Goal: Answer question/provide support: Share knowledge or assist other users

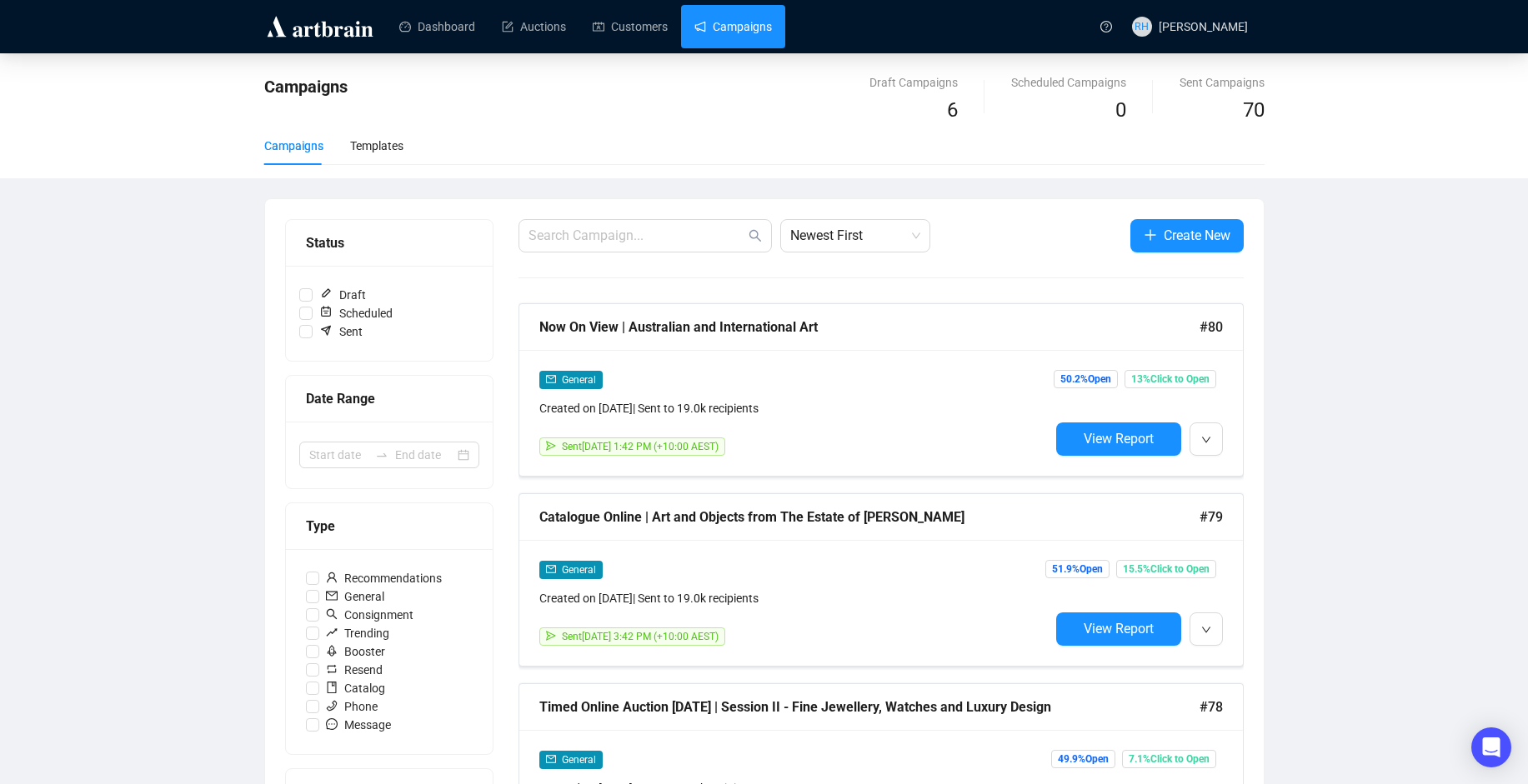
click at [339, 31] on img at bounding box center [320, 26] width 111 height 26
click at [1201, 430] on span "button" at bounding box center [1206, 439] width 10 height 21
click at [704, 345] on div "Now On View | Australian and International Art #80" at bounding box center [881, 328] width 723 height 47
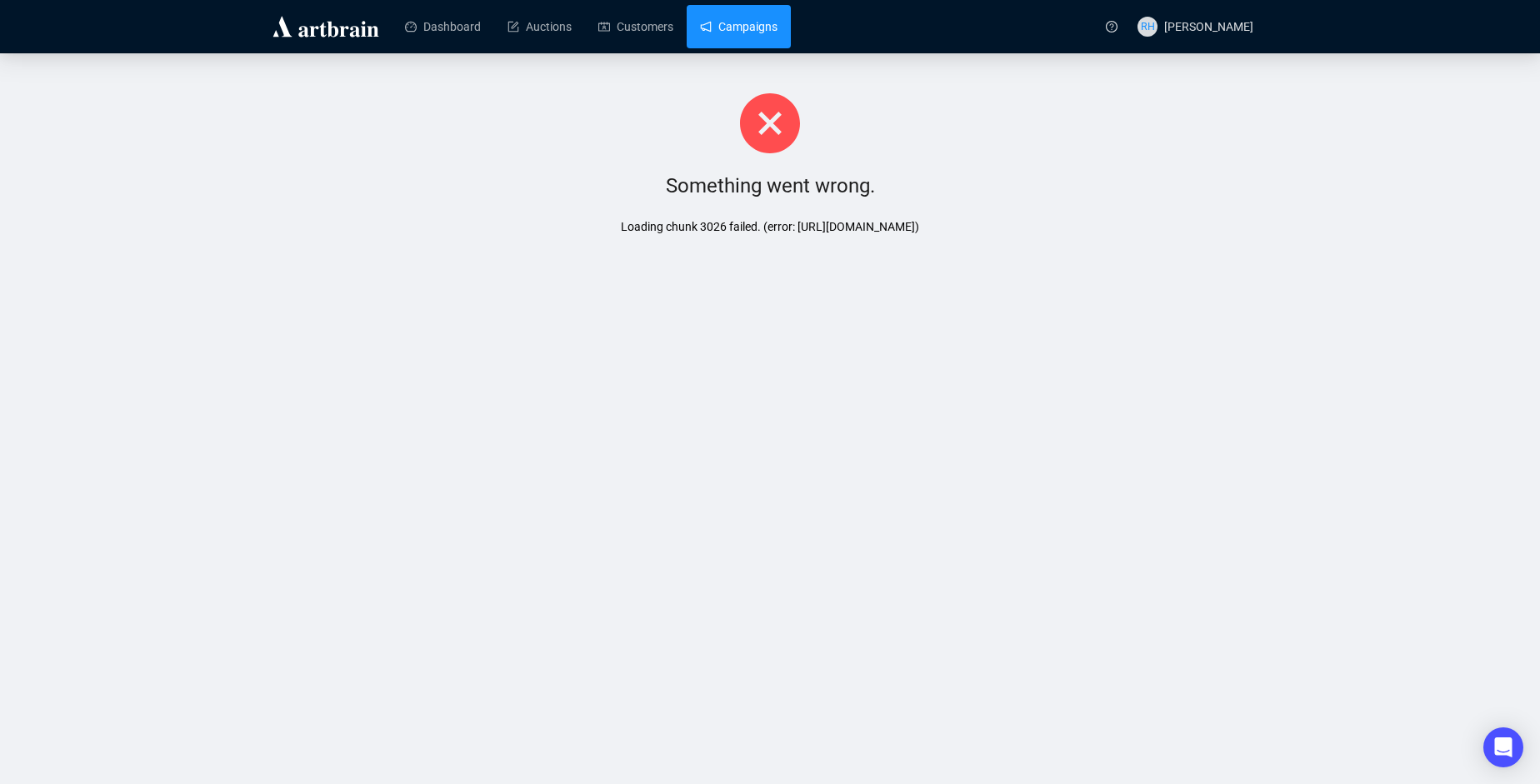
click at [324, 24] on img at bounding box center [326, 26] width 111 height 26
click at [347, 19] on img at bounding box center [326, 26] width 111 height 26
click at [449, 13] on link "Dashboard" at bounding box center [443, 26] width 76 height 43
click at [322, 36] on img at bounding box center [326, 26] width 111 height 26
click at [364, 25] on img at bounding box center [326, 26] width 111 height 26
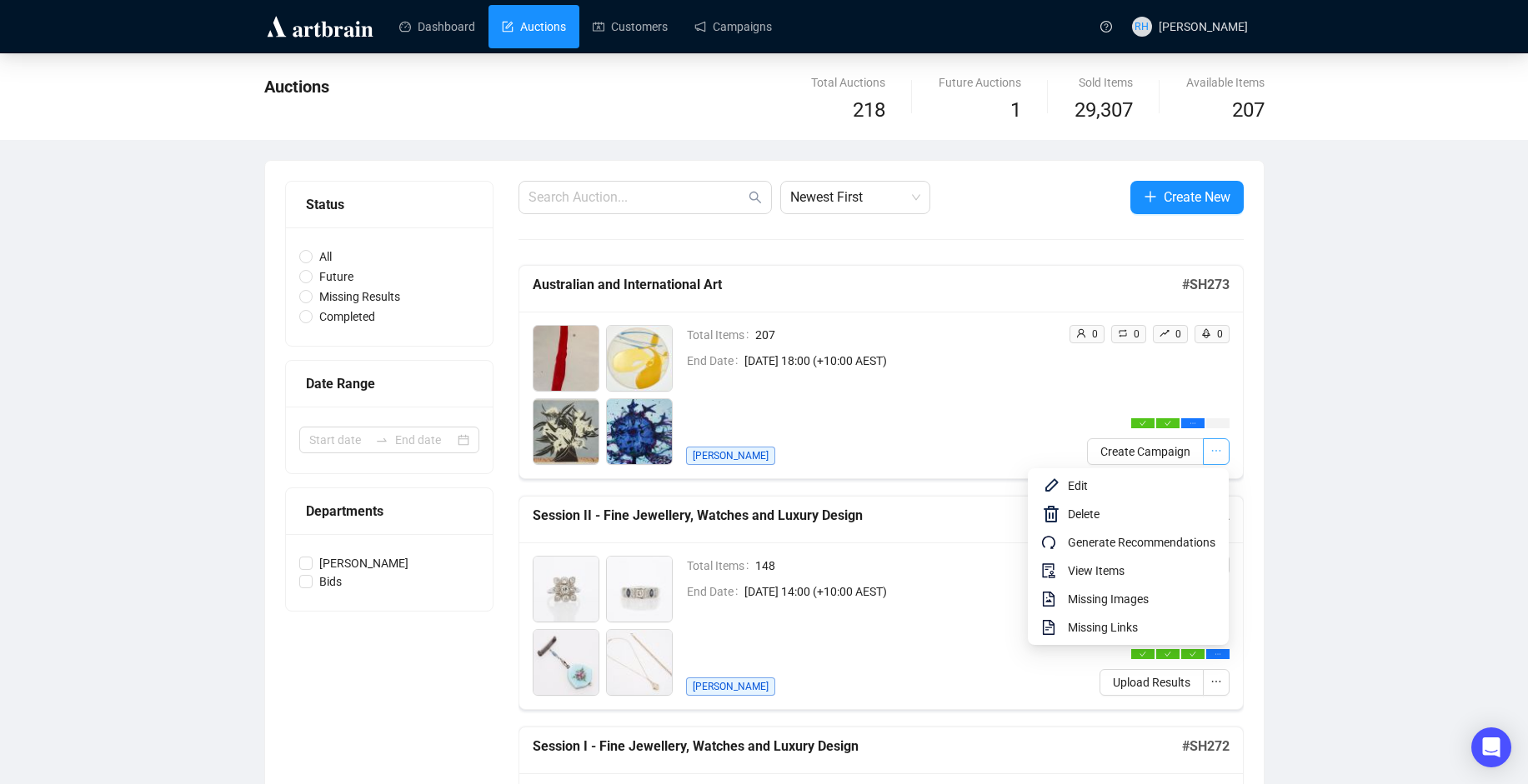
click at [1220, 449] on icon "ellipsis" at bounding box center [1216, 450] width 11 height 11
click at [1163, 573] on span "View Items" at bounding box center [1141, 570] width 148 height 19
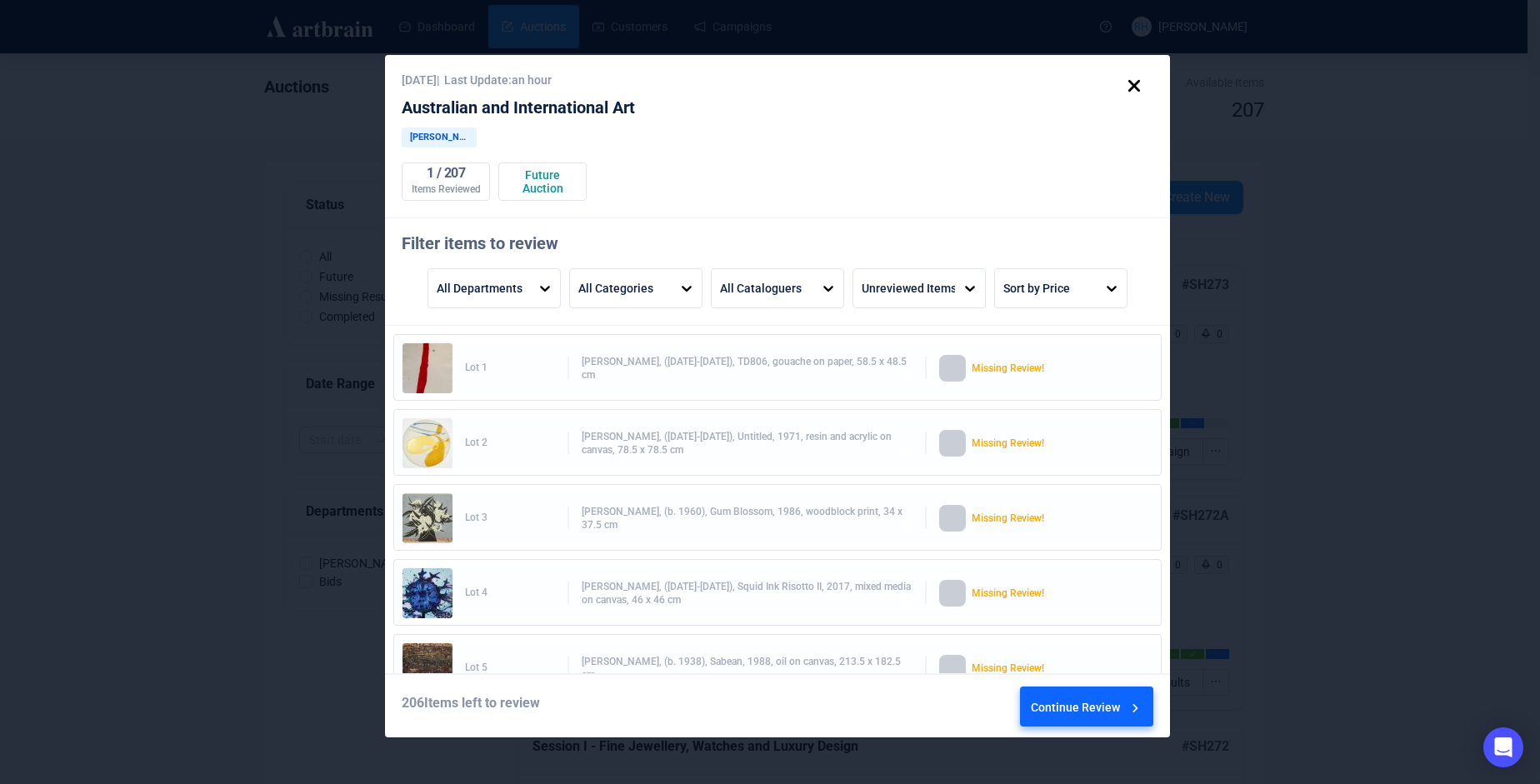
click at [1092, 717] on div "Continue Review" at bounding box center [1087, 710] width 112 height 45
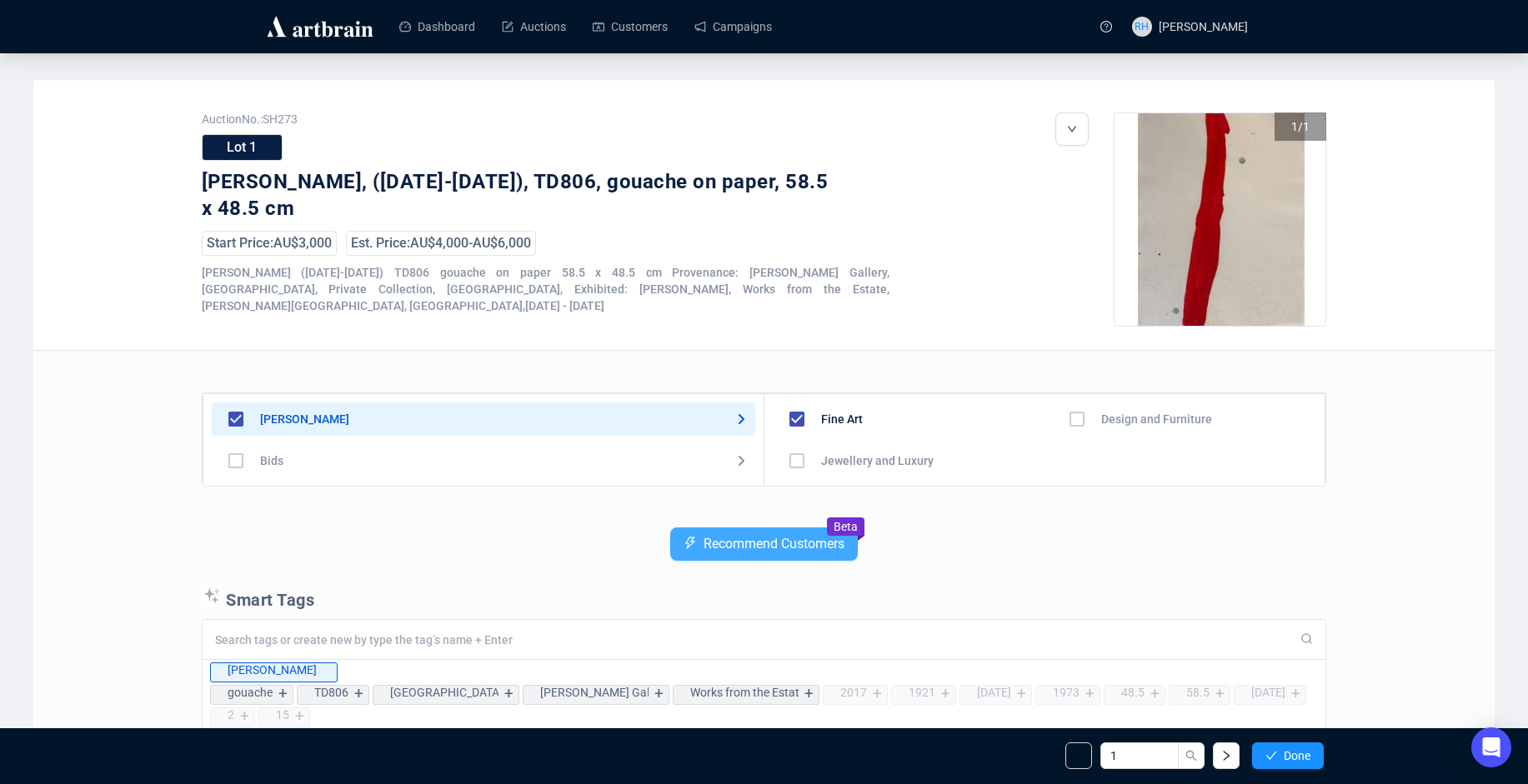
click at [829, 546] on span "Recommend Customers" at bounding box center [775, 544] width 141 height 15
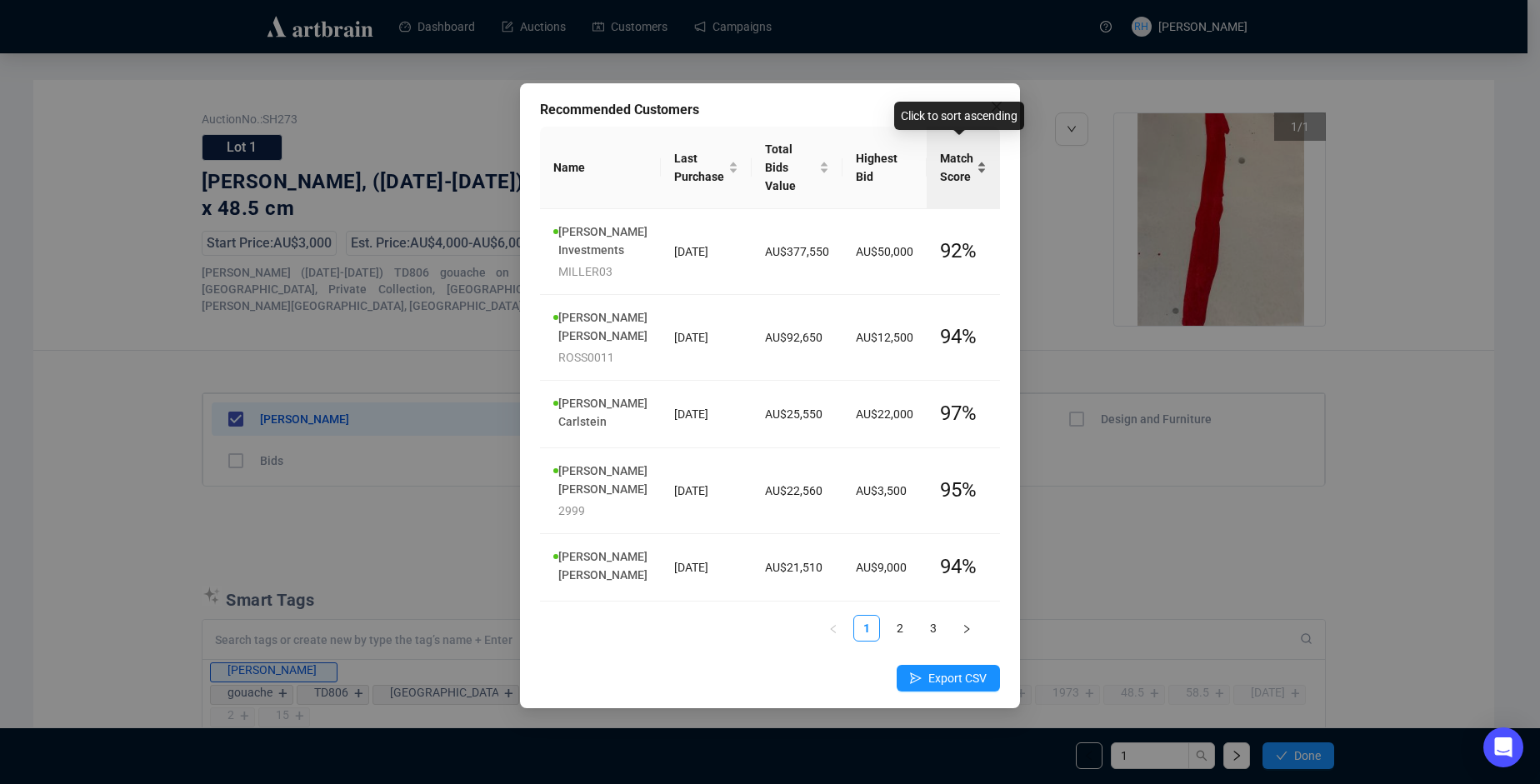
click at [975, 155] on div "Match Score" at bounding box center [963, 168] width 47 height 37
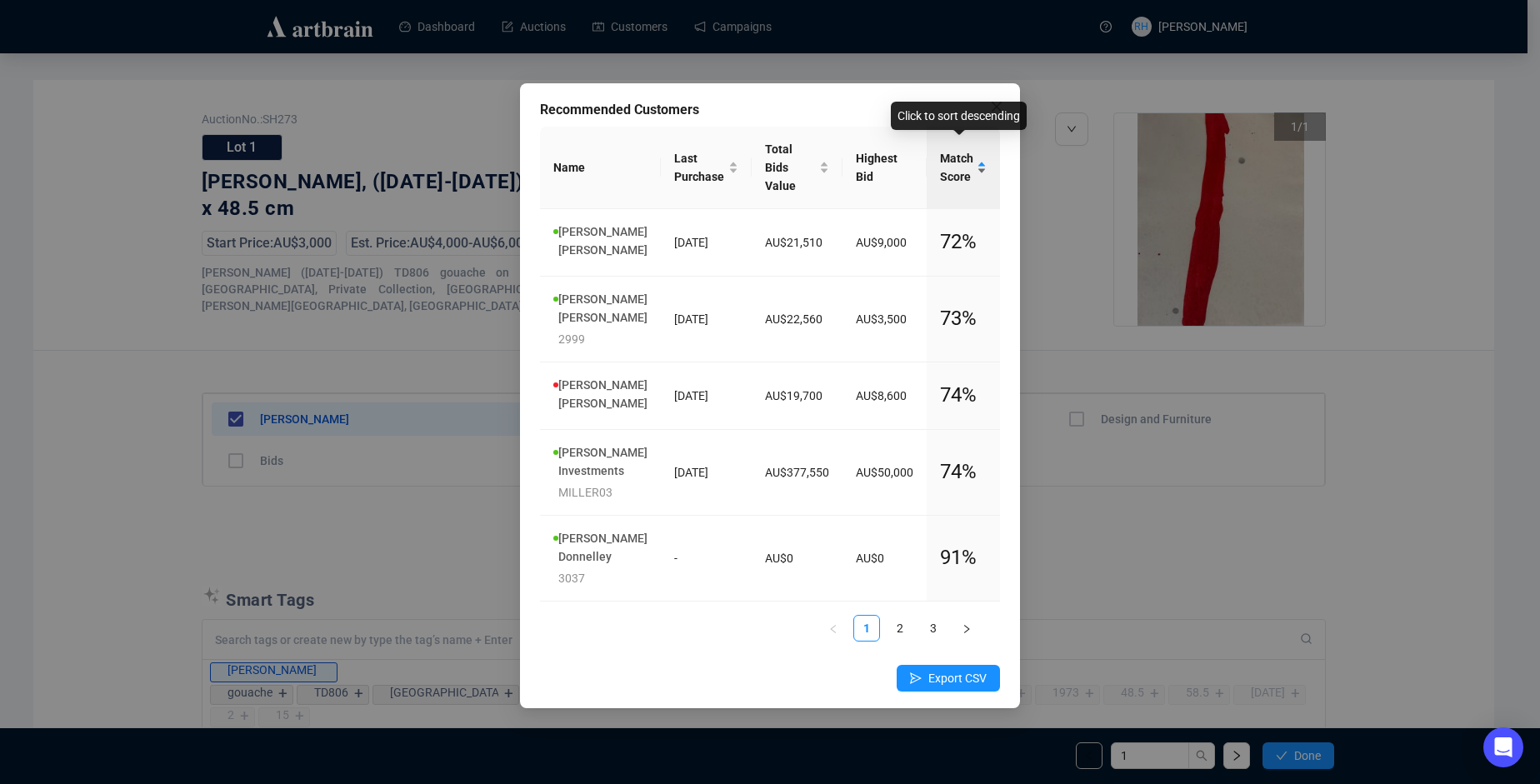
click at [975, 155] on div "Match Score" at bounding box center [963, 168] width 47 height 37
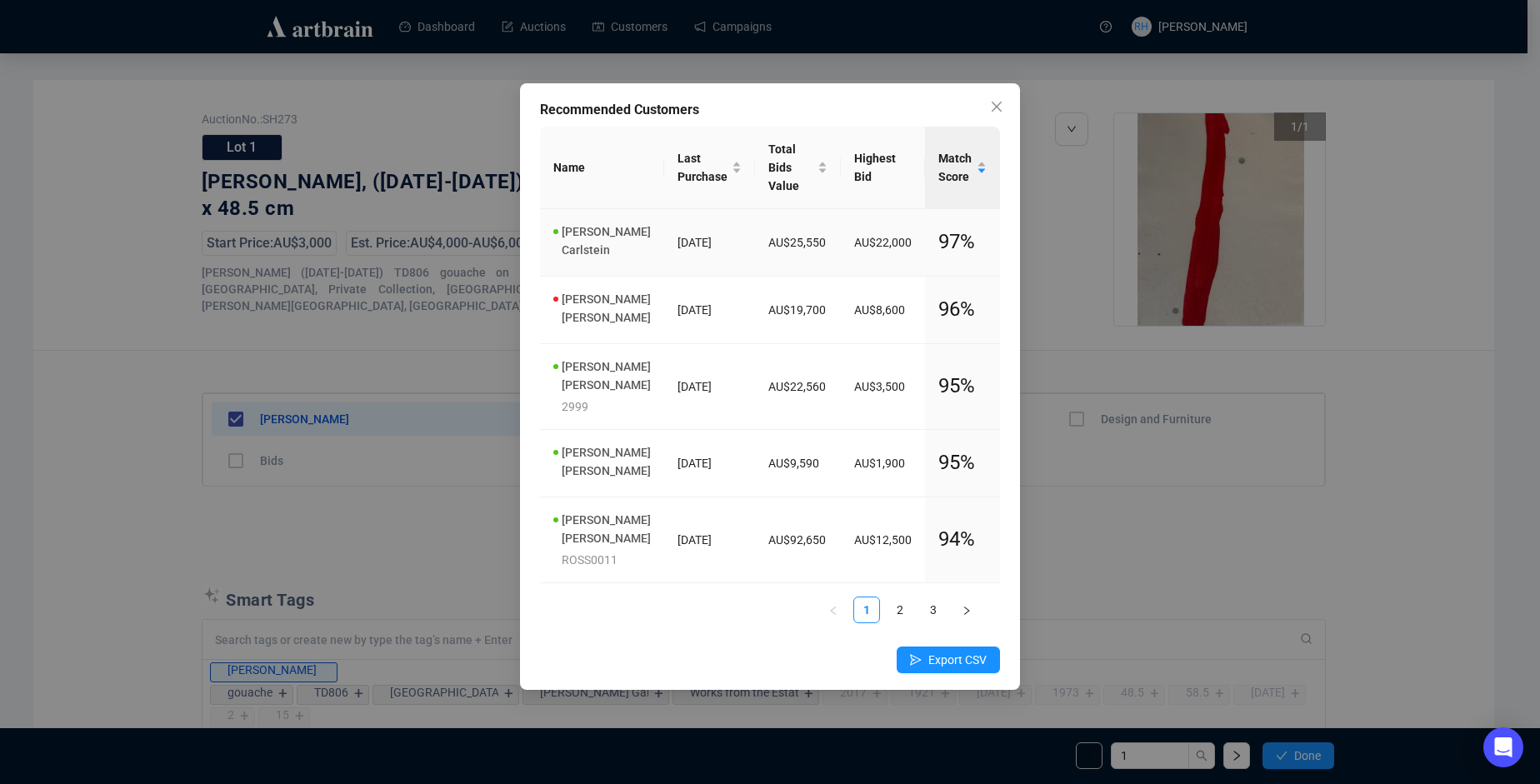
click at [587, 225] on link "[PERSON_NAME]" at bounding box center [606, 241] width 89 height 32
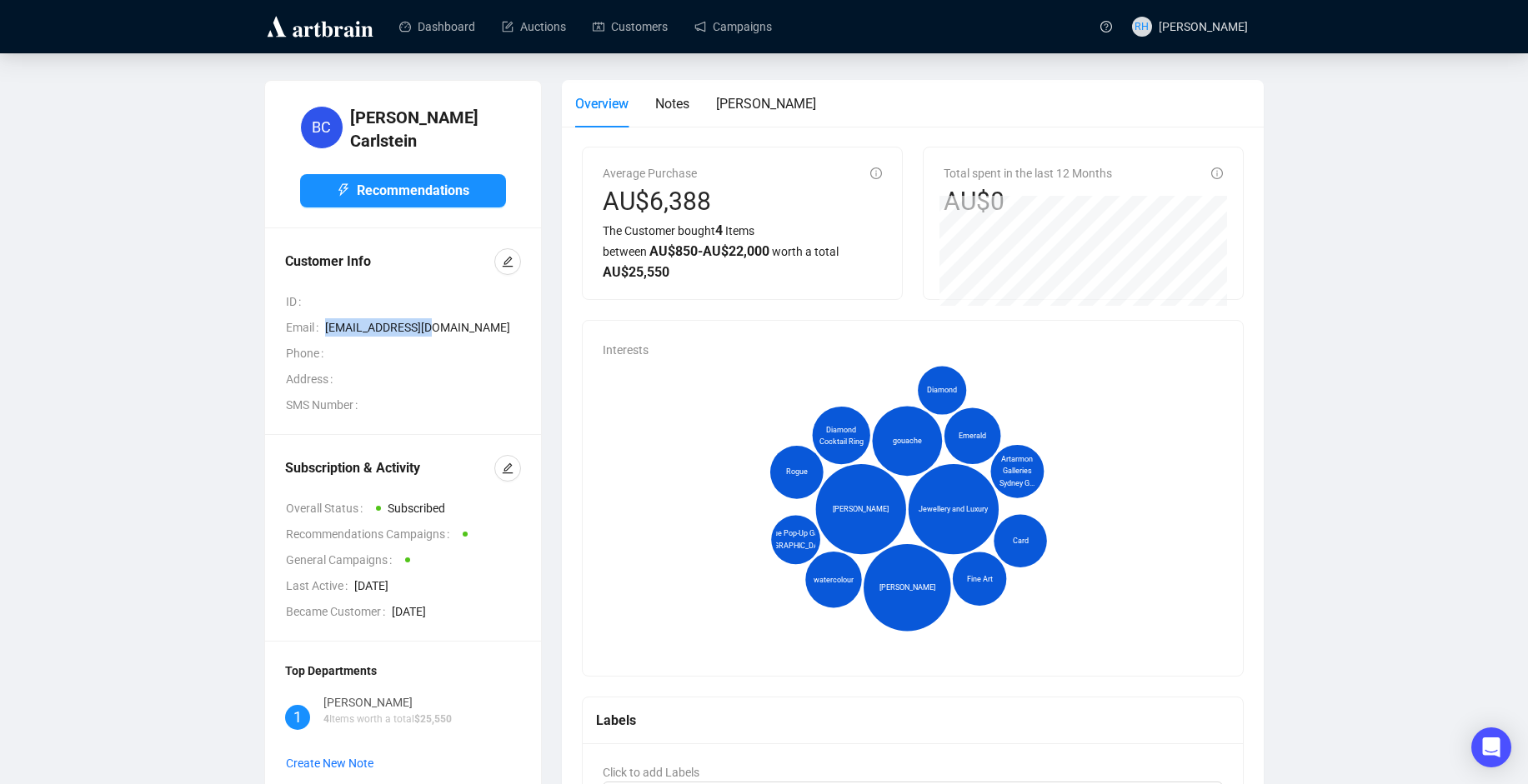
drag, startPoint x: 429, startPoint y: 320, endPoint x: 321, endPoint y: 315, distance: 108.1
click at [321, 319] on div "Email [EMAIL_ADDRESS][DOMAIN_NAME]" at bounding box center [404, 328] width 235 height 19
copy div "[EMAIL_ADDRESS][DOMAIN_NAME]"
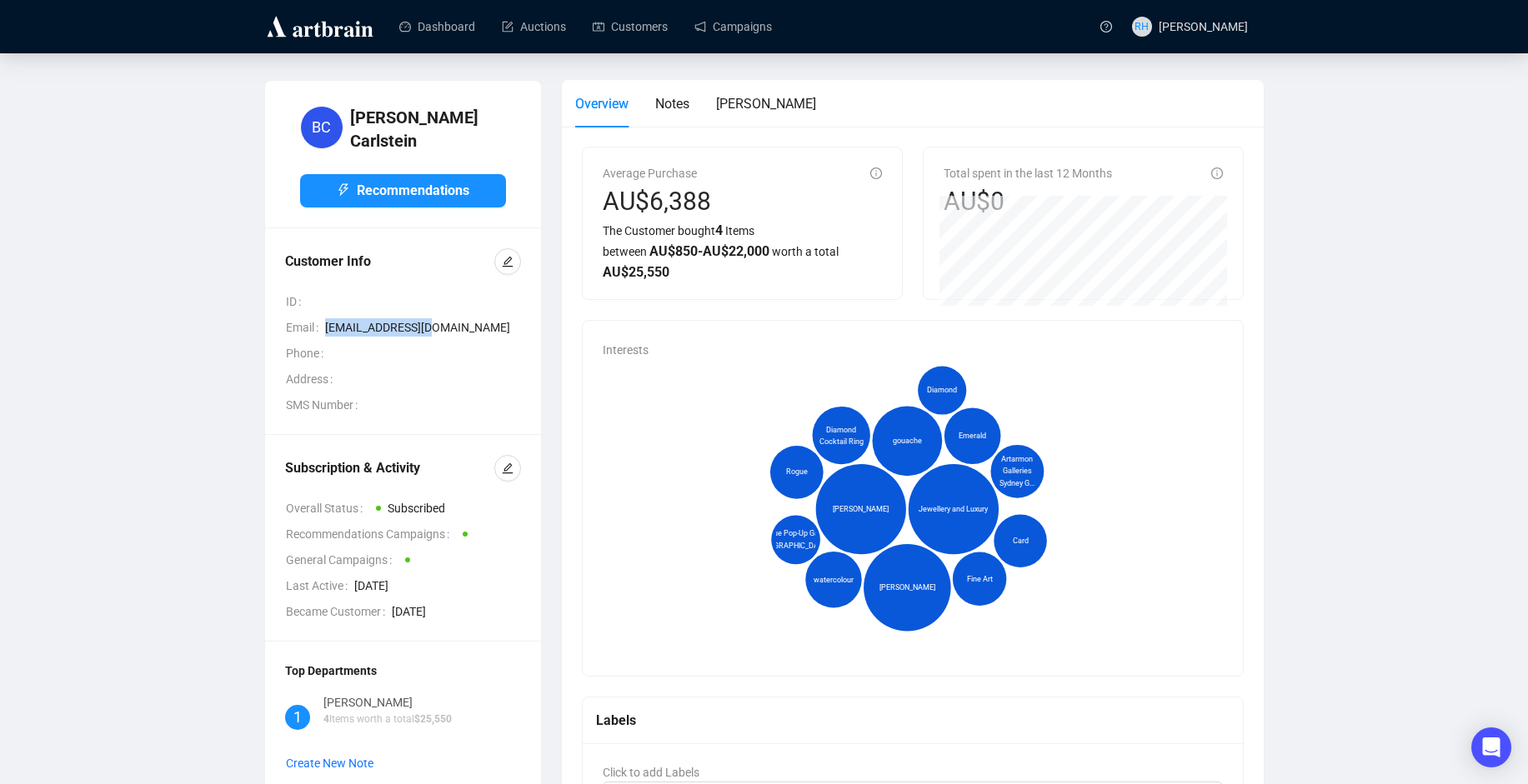
click at [365, 319] on span "[EMAIL_ADDRESS][DOMAIN_NAME]" at bounding box center [423, 328] width 196 height 19
drag, startPoint x: 420, startPoint y: 313, endPoint x: 324, endPoint y: 325, distance: 96.7
click at [325, 325] on span "[EMAIL_ADDRESS][DOMAIN_NAME]" at bounding box center [423, 328] width 196 height 19
copy span "[EMAIL_ADDRESS][DOMAIN_NAME]"
drag, startPoint x: 352, startPoint y: 305, endPoint x: 340, endPoint y: 320, distance: 19.2
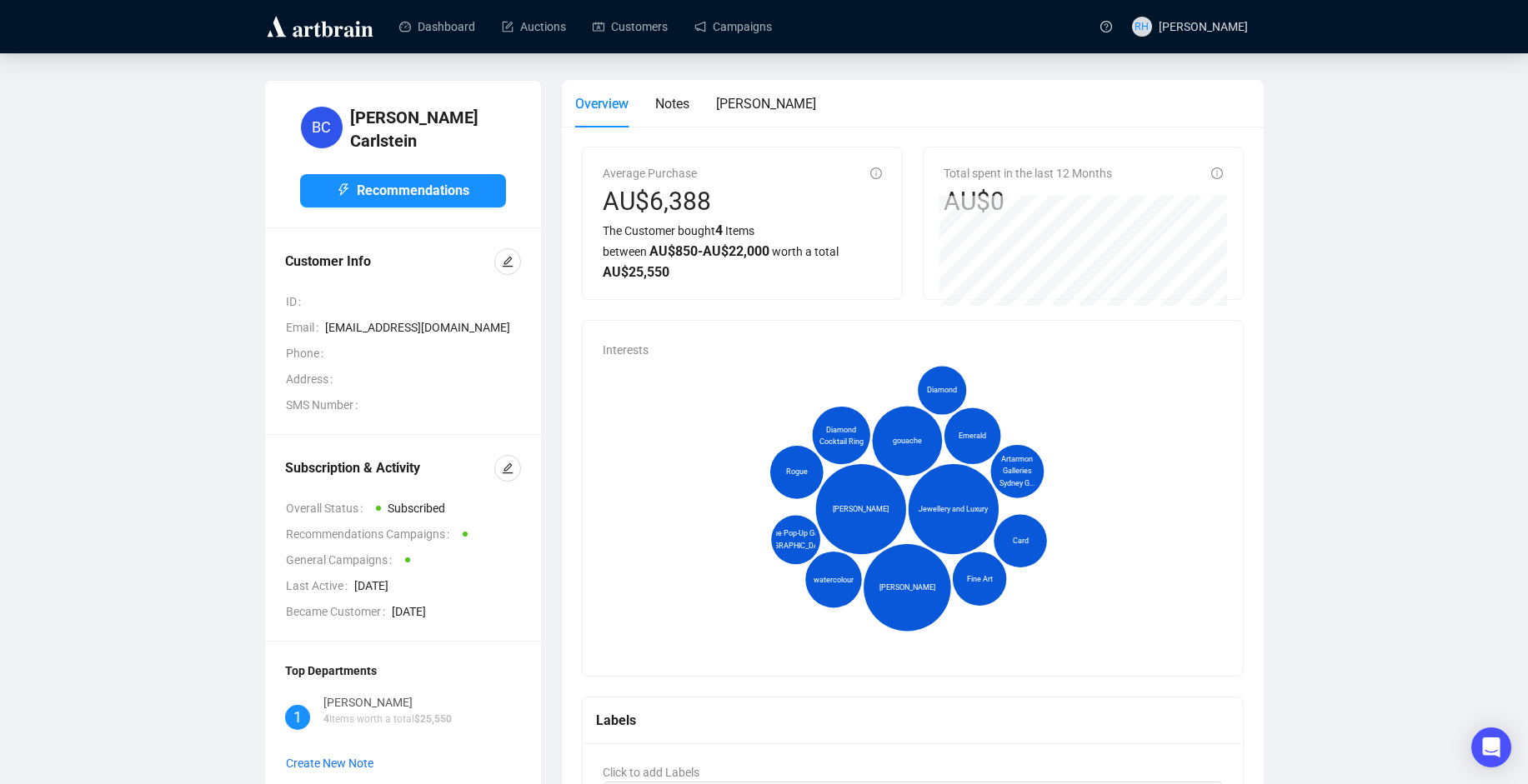
click at [340, 320] on span "[EMAIL_ADDRESS][DOMAIN_NAME]" at bounding box center [423, 328] width 196 height 19
copy span "[EMAIL_ADDRESS][DOMAIN_NAME]"
click at [311, 34] on img at bounding box center [320, 26] width 111 height 26
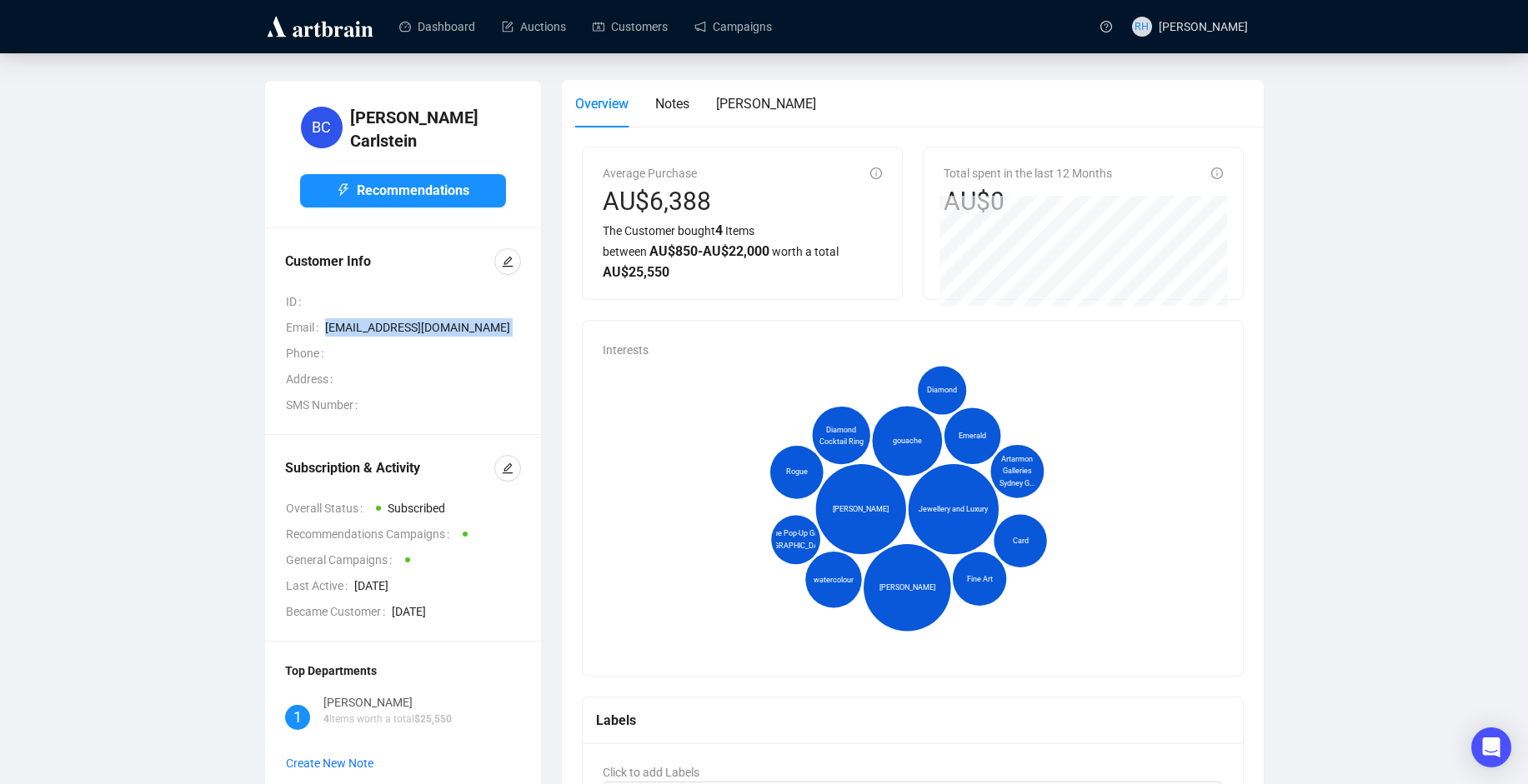
copy span "[EMAIL_ADDRESS][DOMAIN_NAME]"
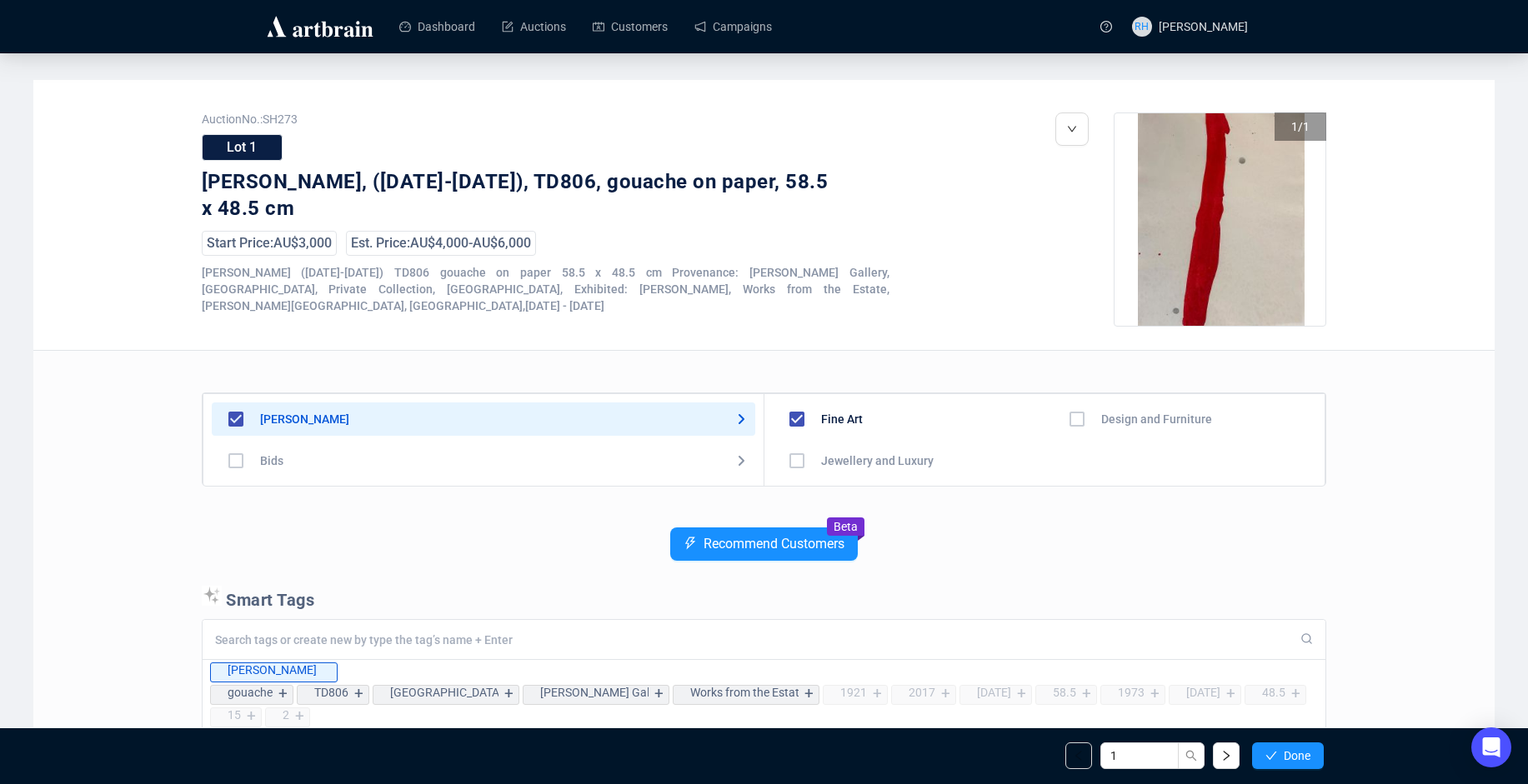
scroll to position [167, 0]
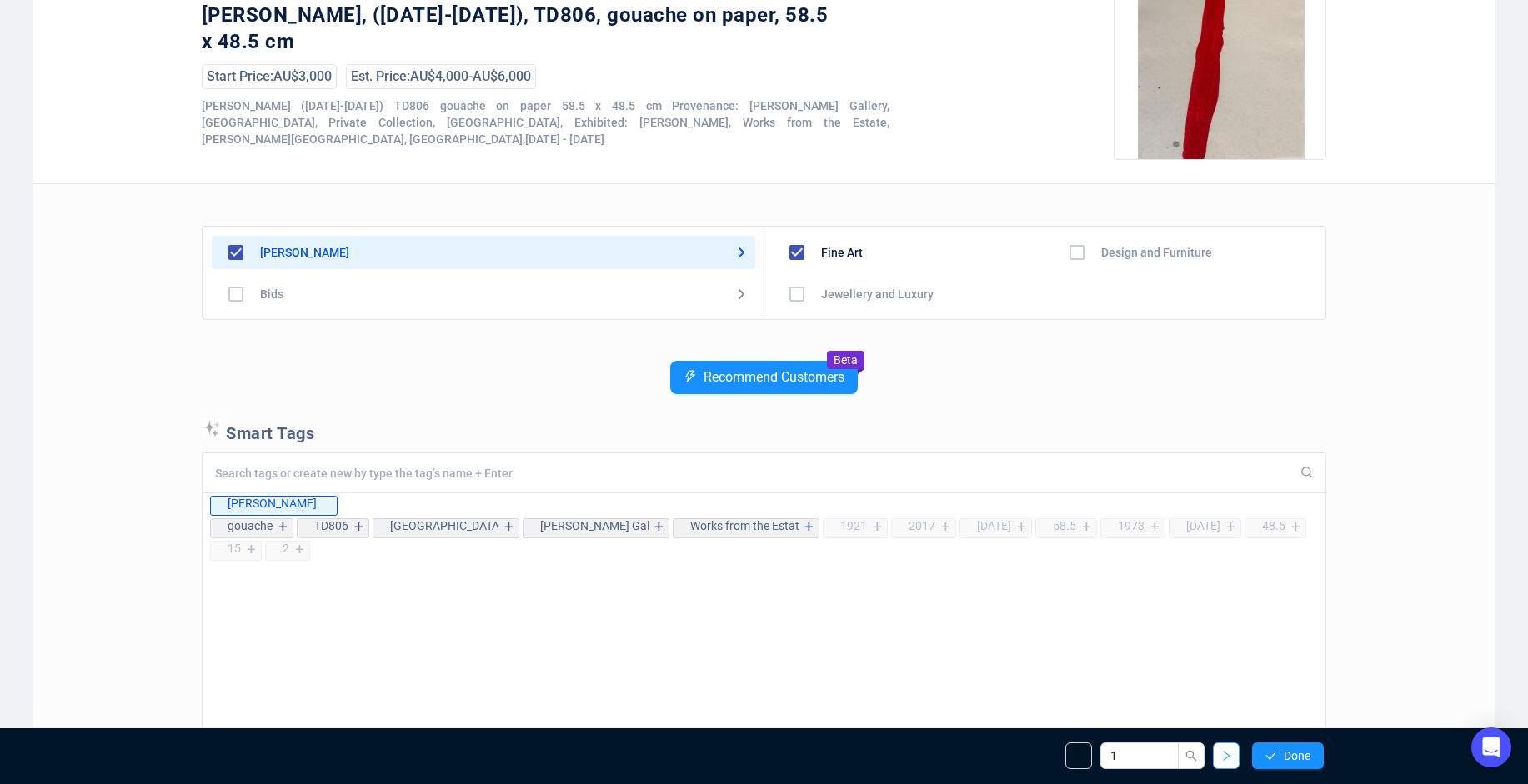
click at [1230, 743] on button "button" at bounding box center [1226, 756] width 26 height 26
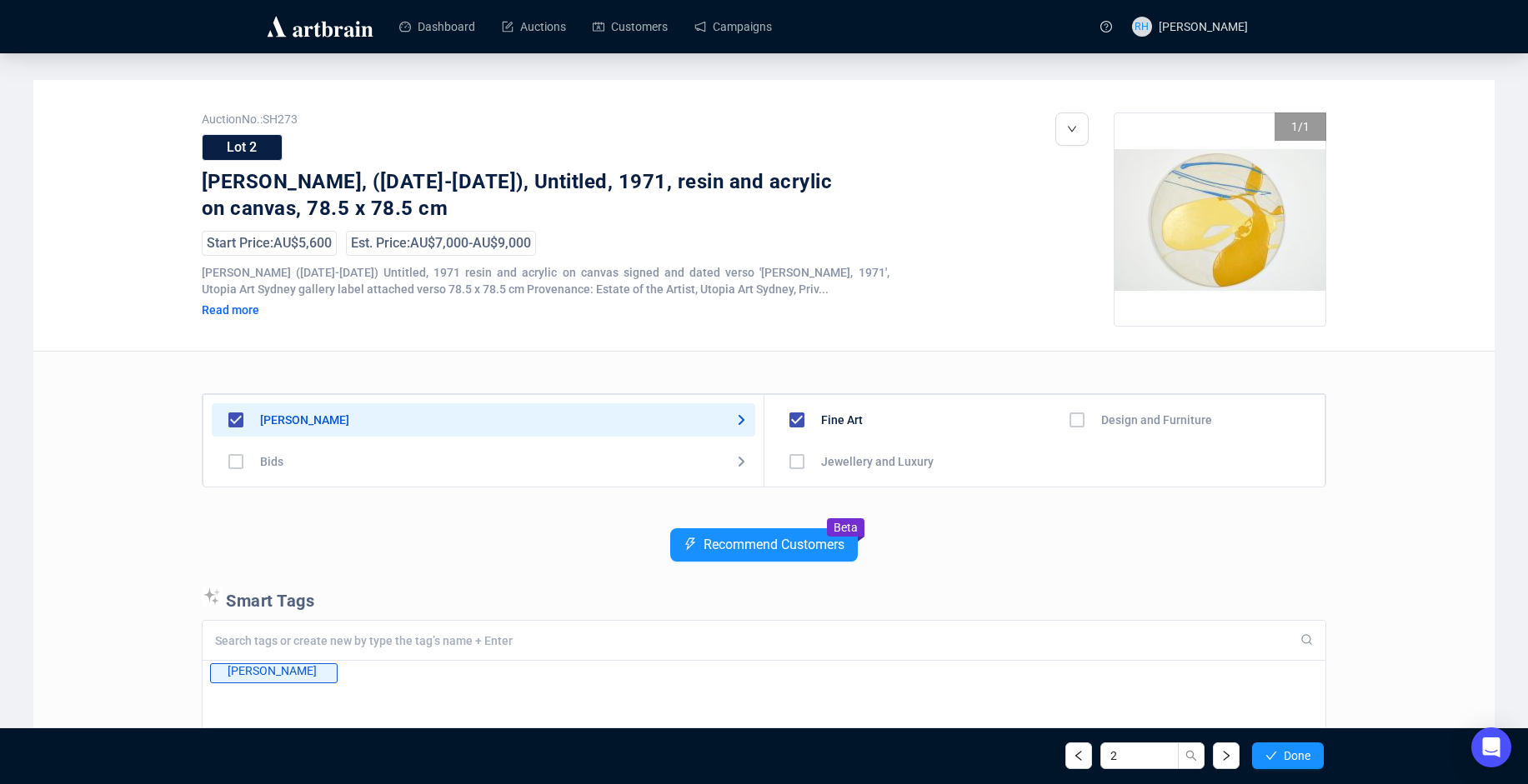
click at [1230, 743] on button "button" at bounding box center [1226, 756] width 26 height 26
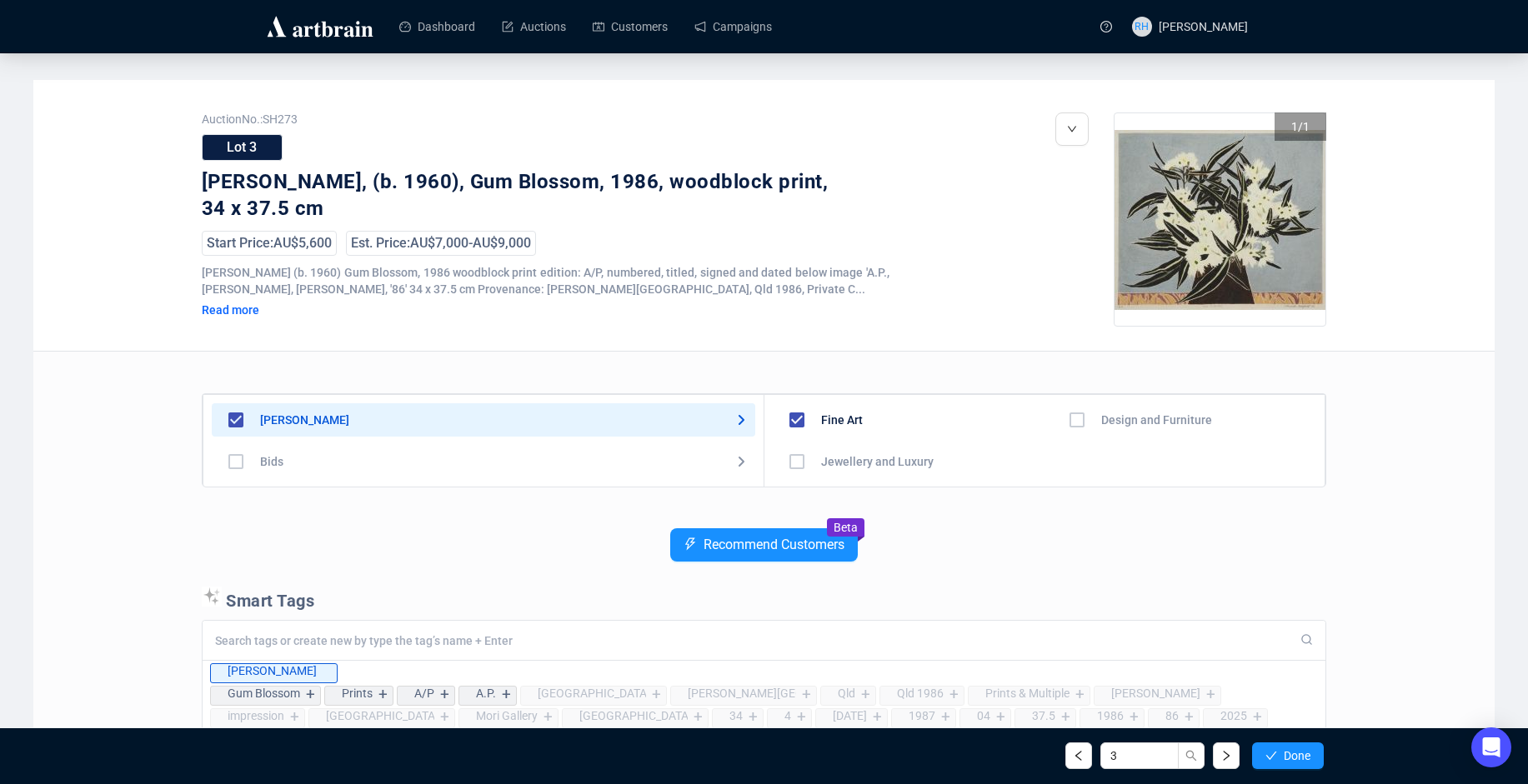
scroll to position [83, 0]
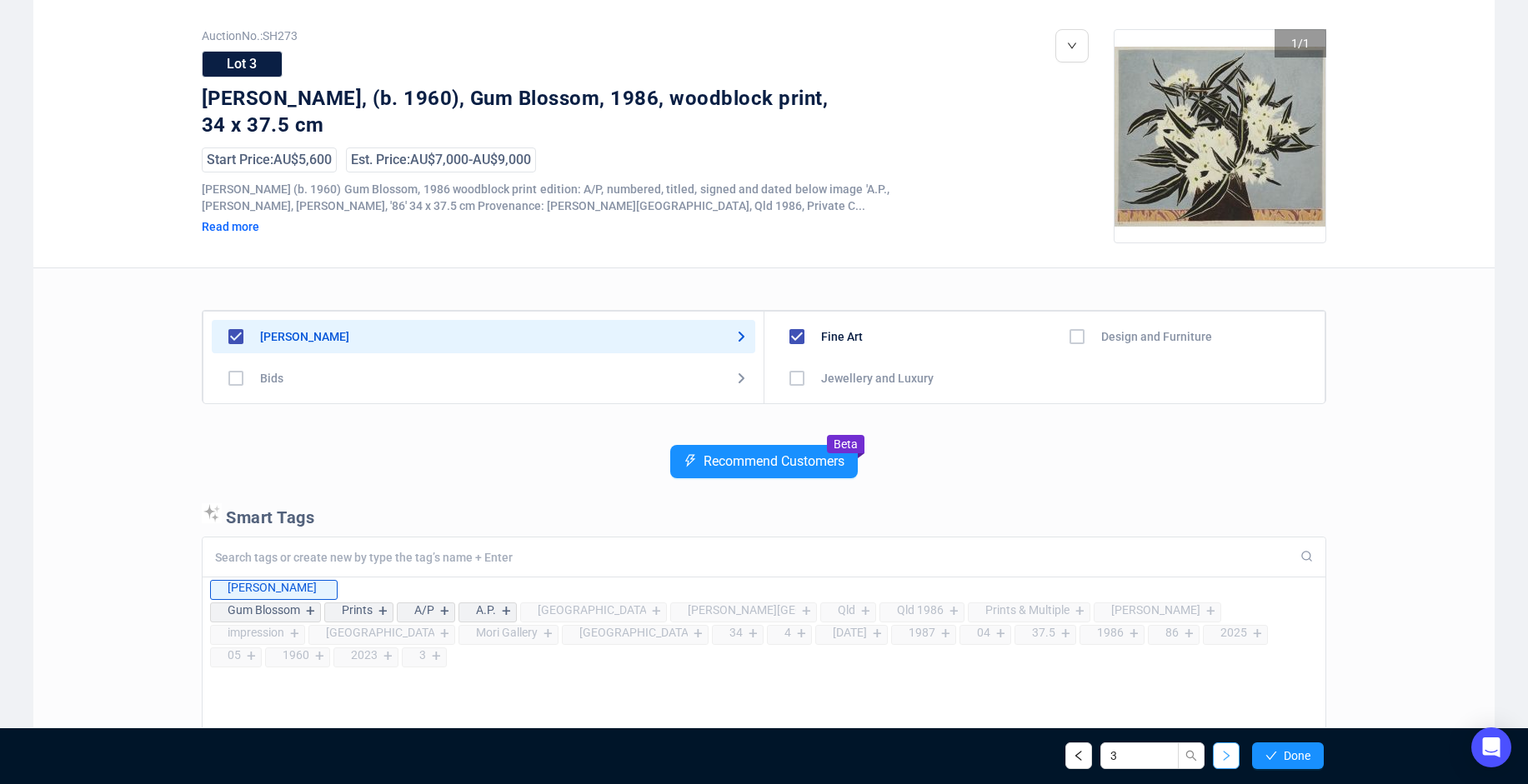
click at [1218, 756] on button "button" at bounding box center [1226, 756] width 26 height 26
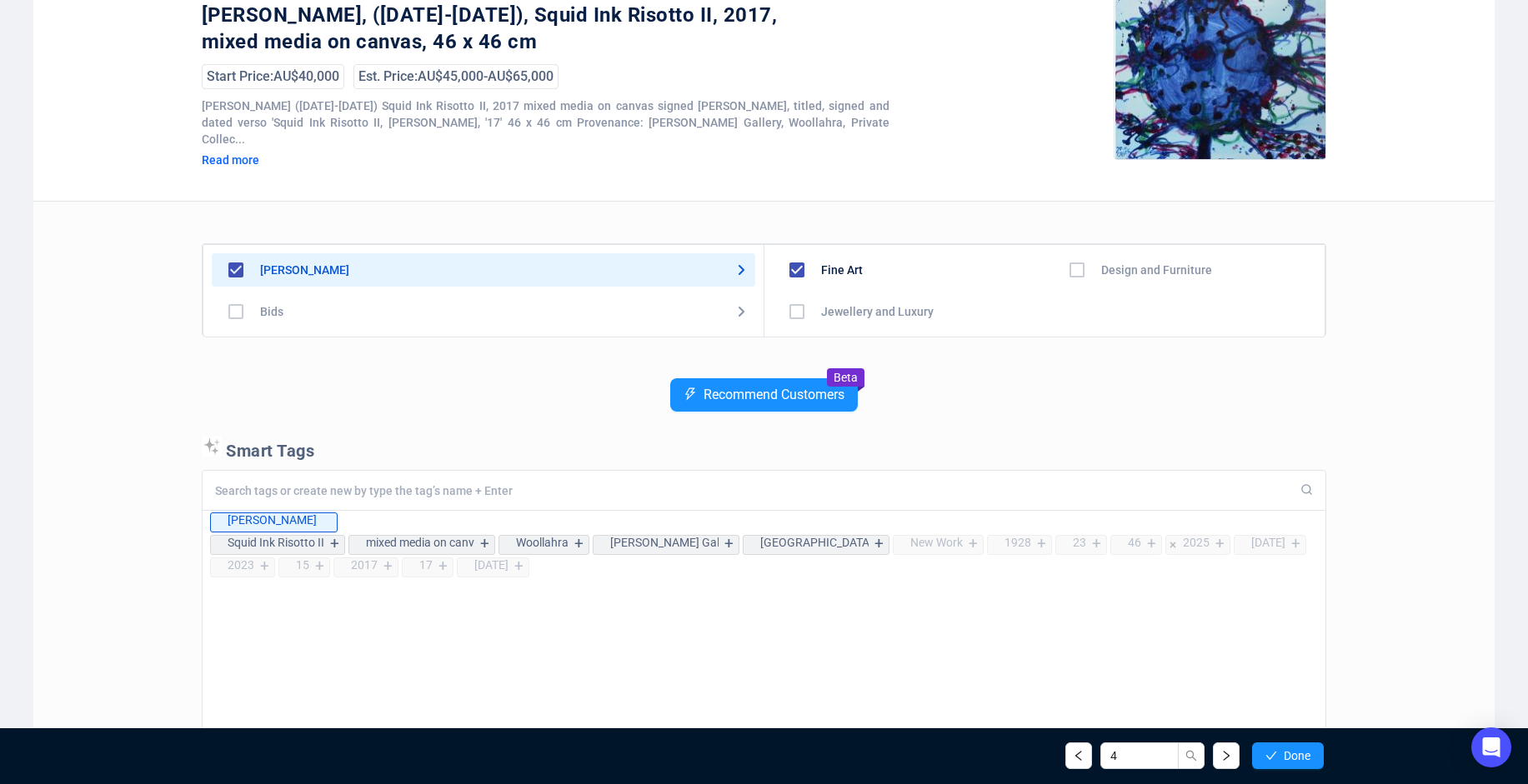
scroll to position [250, 0]
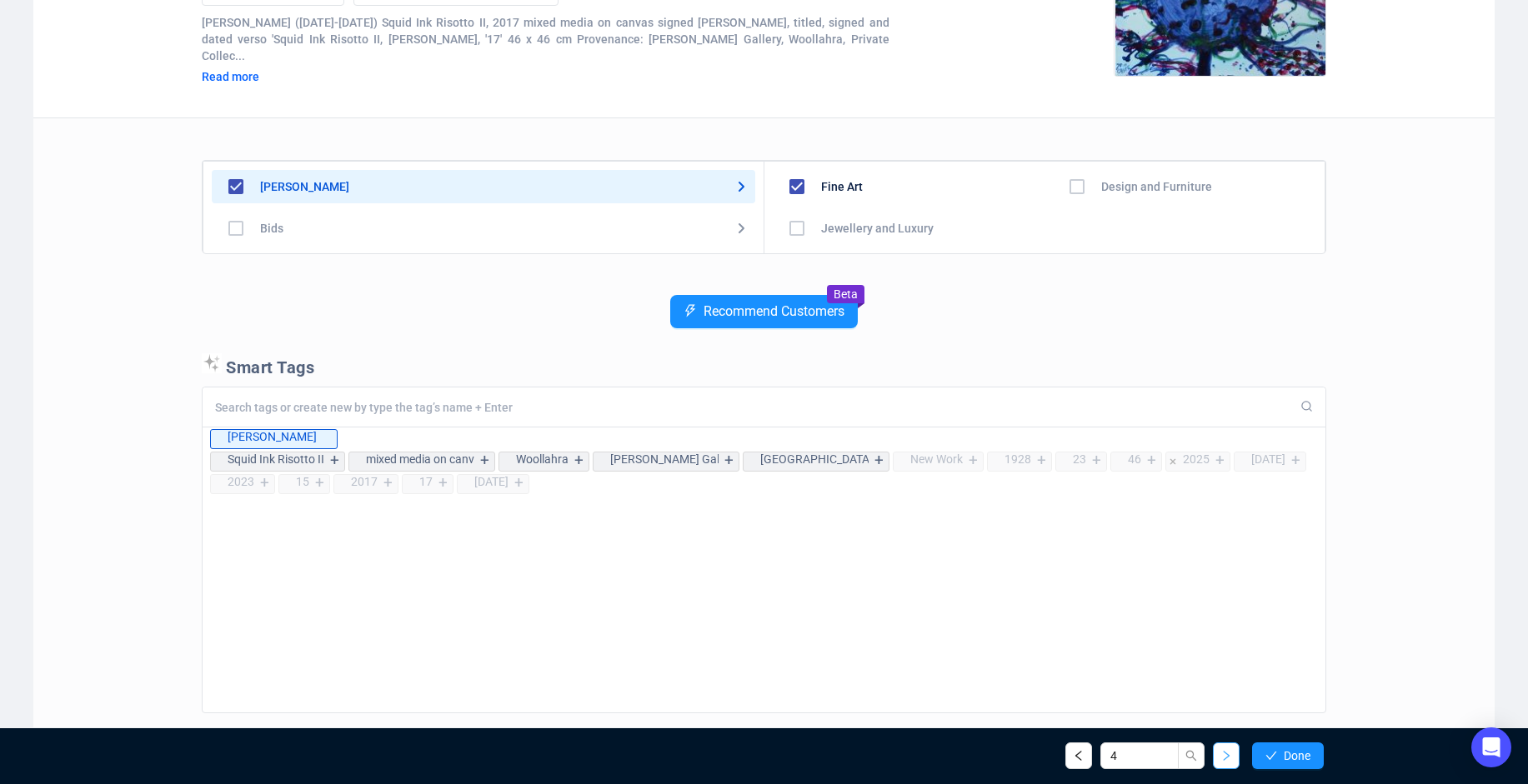
click at [1228, 755] on icon "right" at bounding box center [1227, 755] width 6 height 10
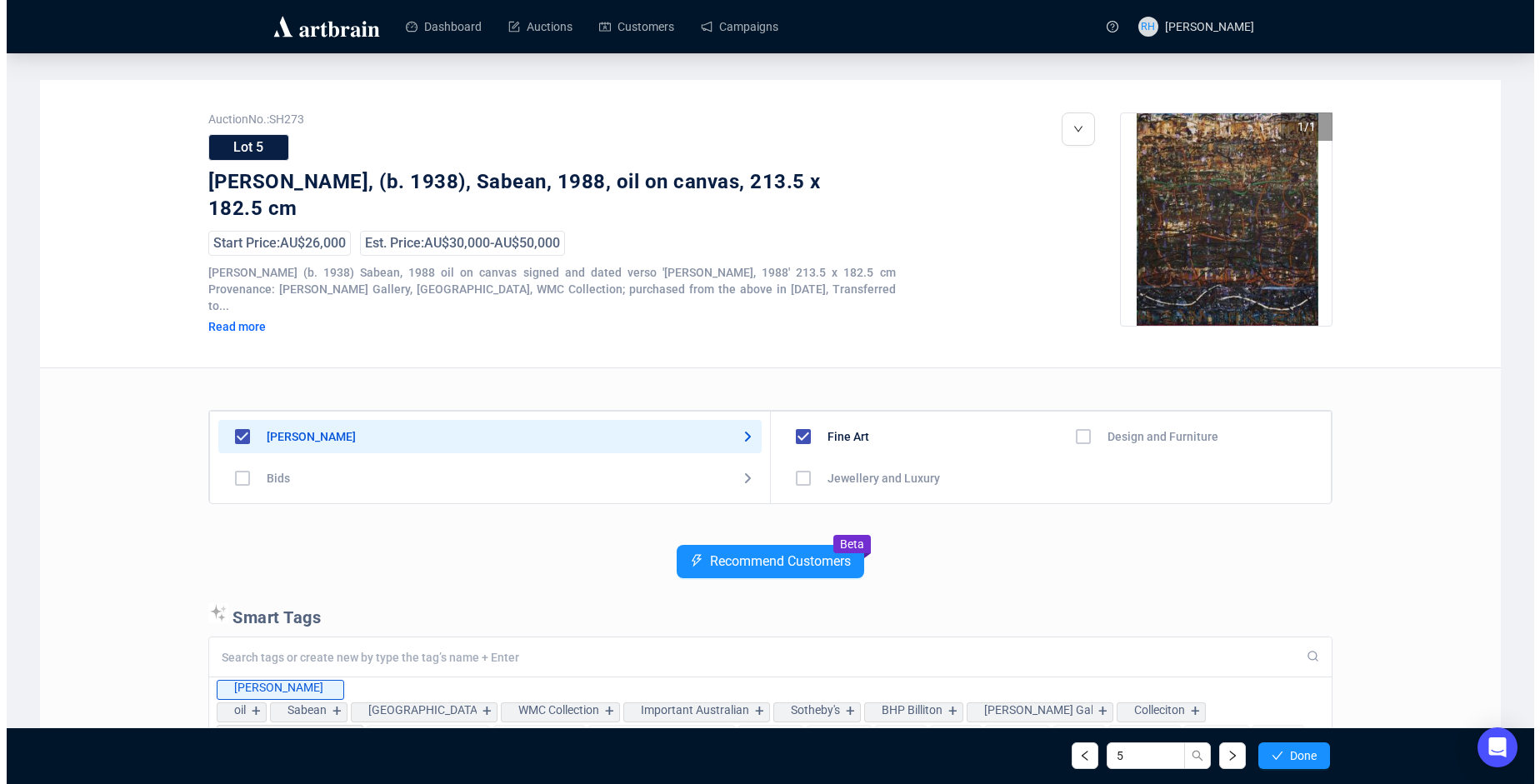
scroll to position [167, 0]
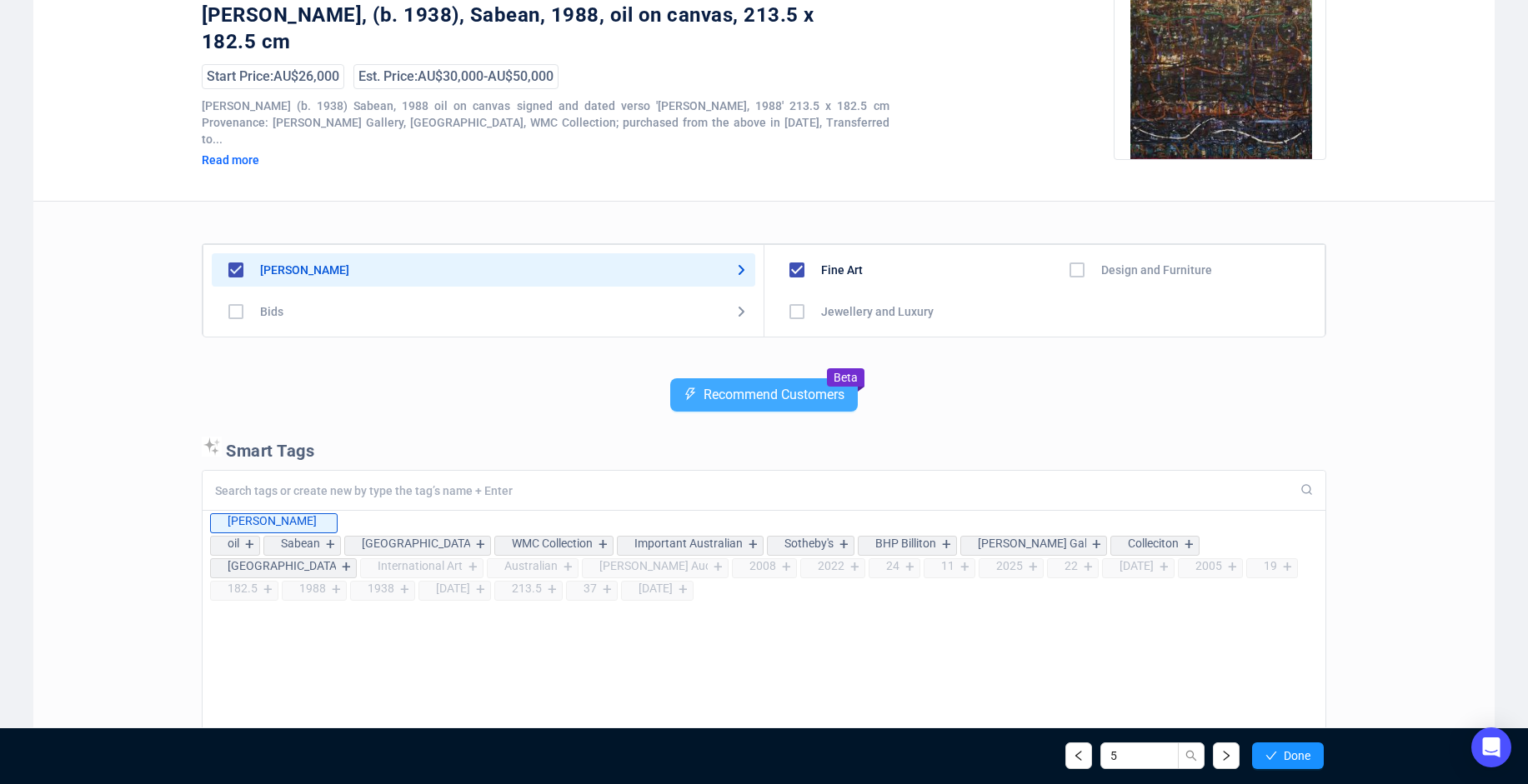
click at [771, 388] on span "Recommend Customers" at bounding box center [775, 395] width 141 height 15
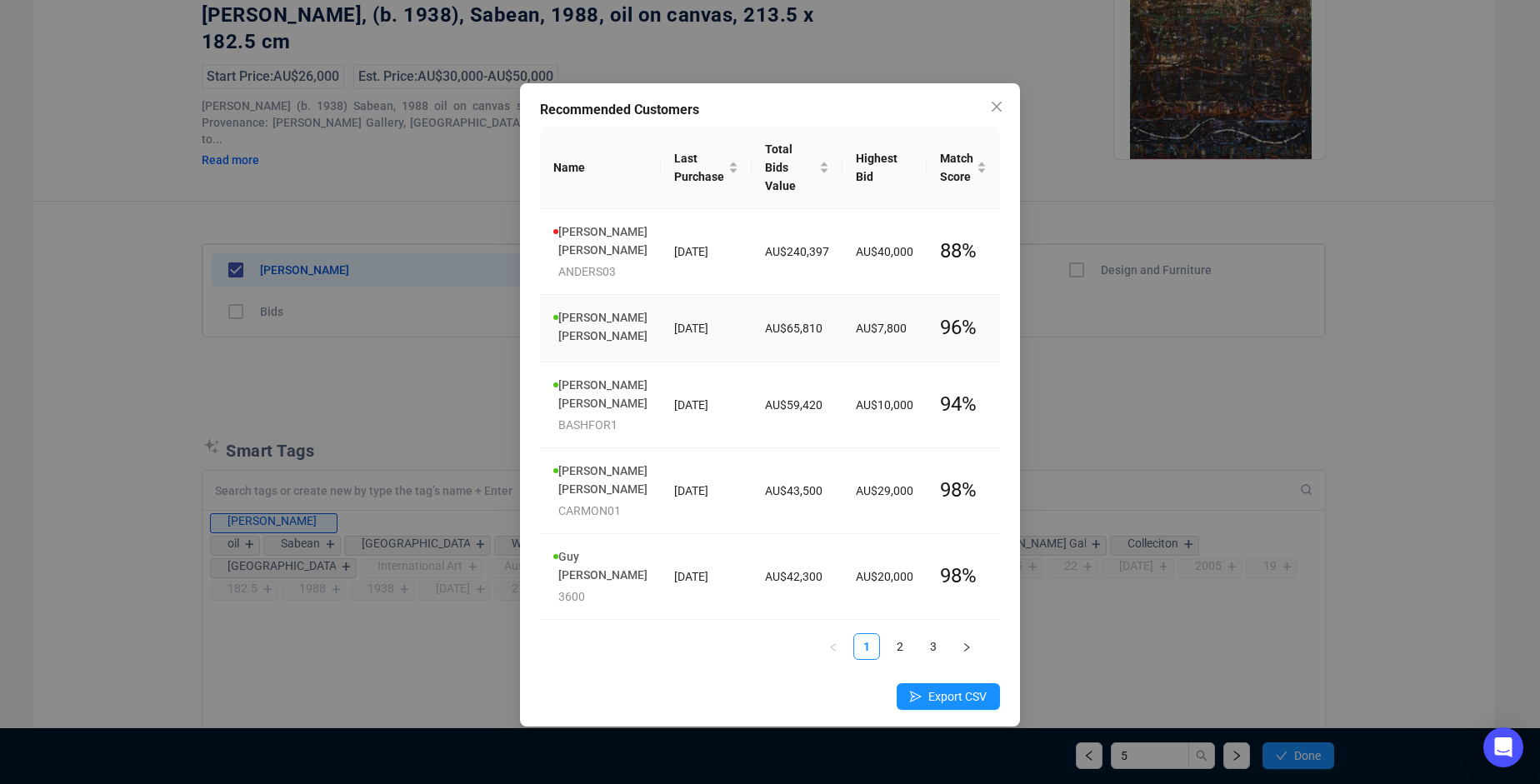
click at [582, 320] on link "[PERSON_NAME]" at bounding box center [602, 327] width 89 height 32
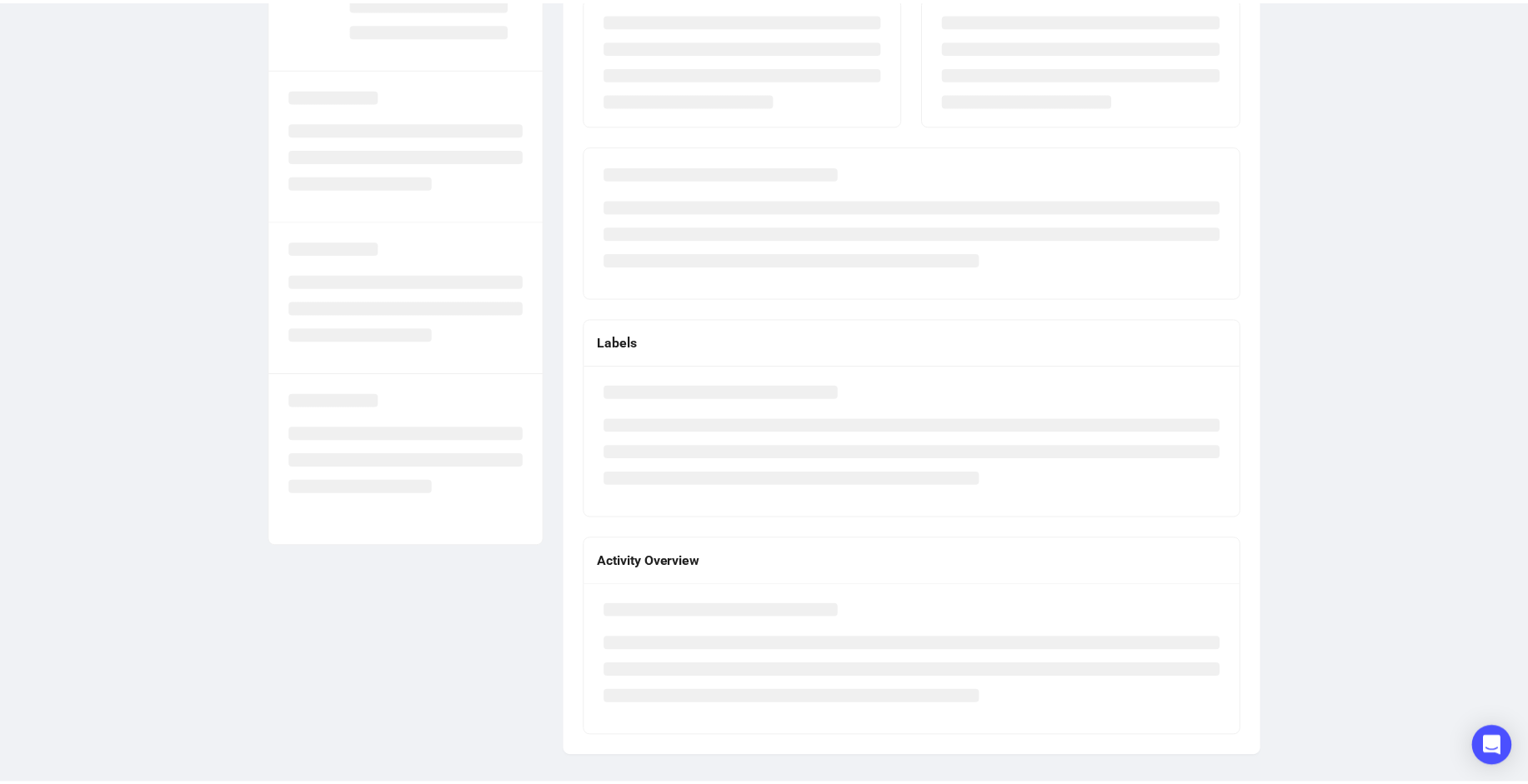
scroll to position [151, 0]
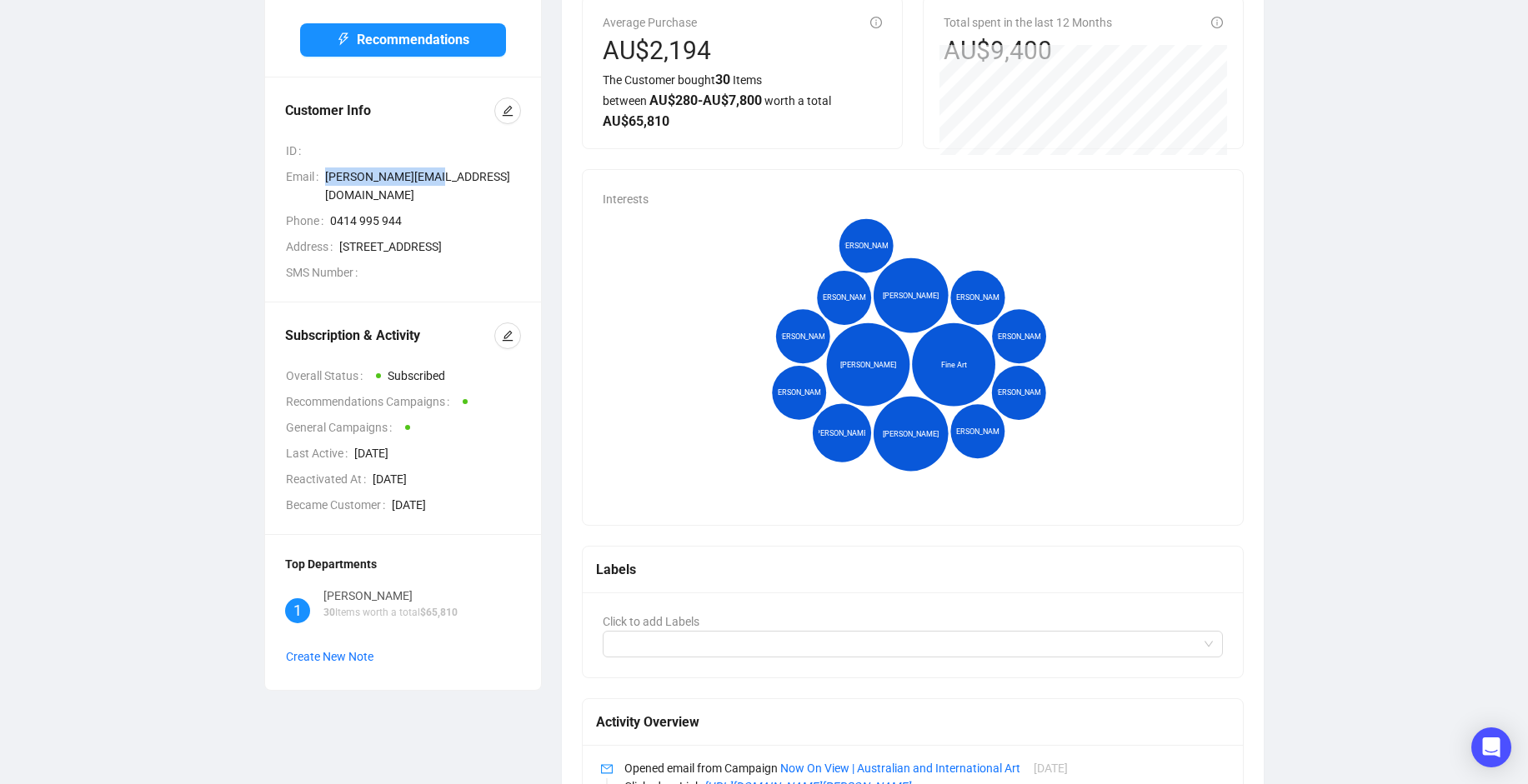
drag, startPoint x: 402, startPoint y: 169, endPoint x: 322, endPoint y: 163, distance: 80.2
click at [322, 168] on div "Email [PERSON_NAME][EMAIL_ADDRESS][DOMAIN_NAME]" at bounding box center [404, 186] width 235 height 37
copy div "[PERSON_NAME][EMAIL_ADDRESS][DOMAIN_NAME]"
